Goal: Task Accomplishment & Management: Manage account settings

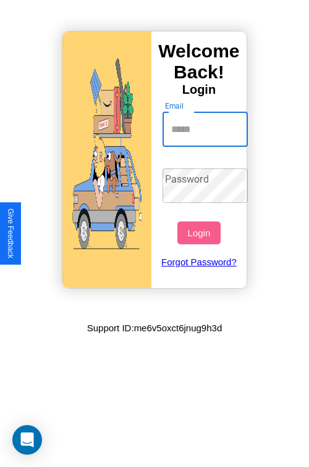
click at [206, 129] on input "Email" at bounding box center [205, 129] width 86 height 35
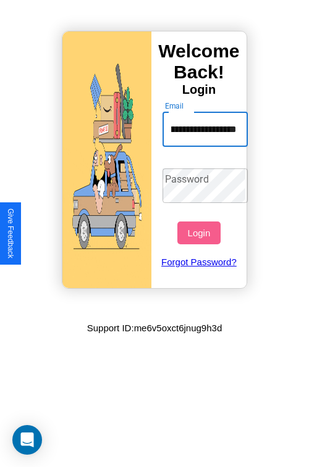
scroll to position [0, 39]
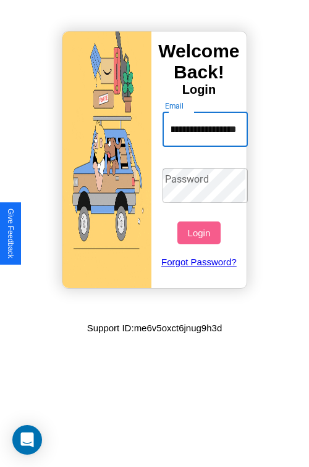
type input "**********"
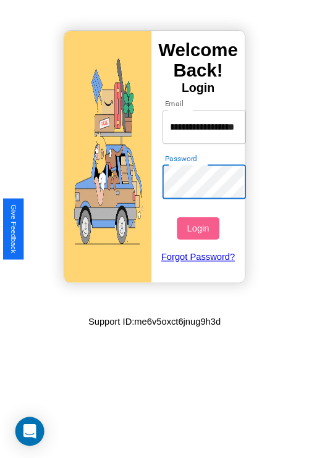
scroll to position [0, 0]
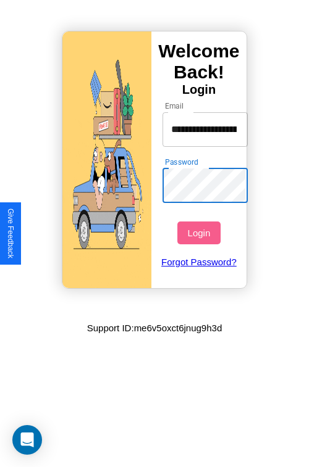
click at [200, 233] on button "Login" at bounding box center [198, 233] width 43 height 23
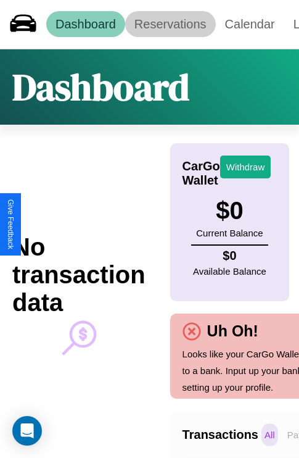
click at [170, 24] on link "Reservations" at bounding box center [170, 24] width 91 height 26
